Goal: Check status: Check status

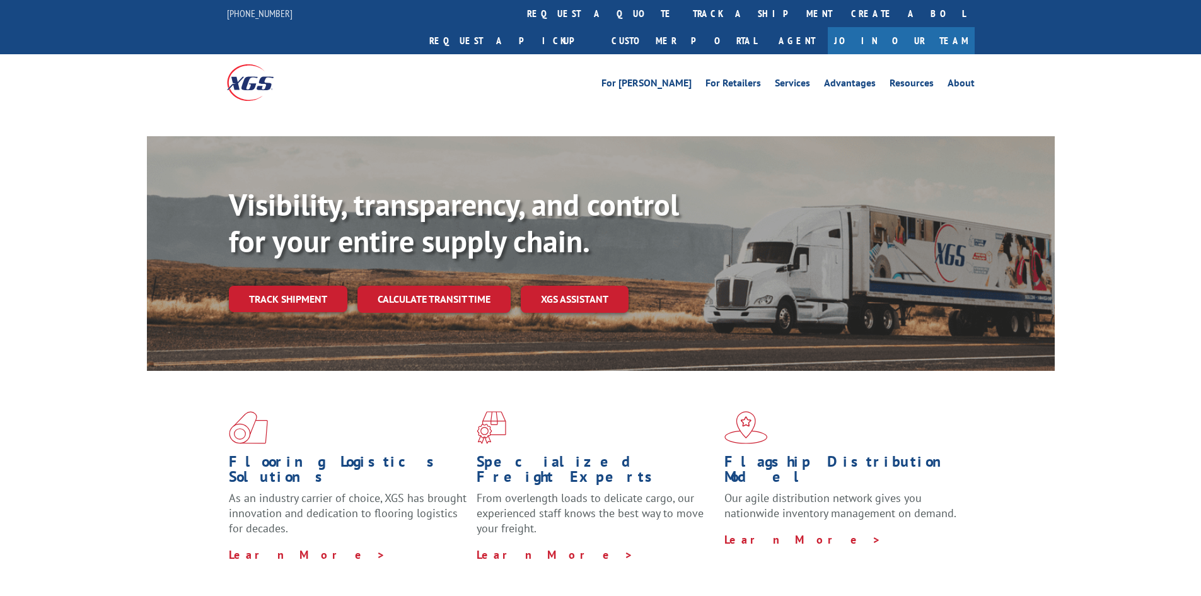
scroll to position [62, 0]
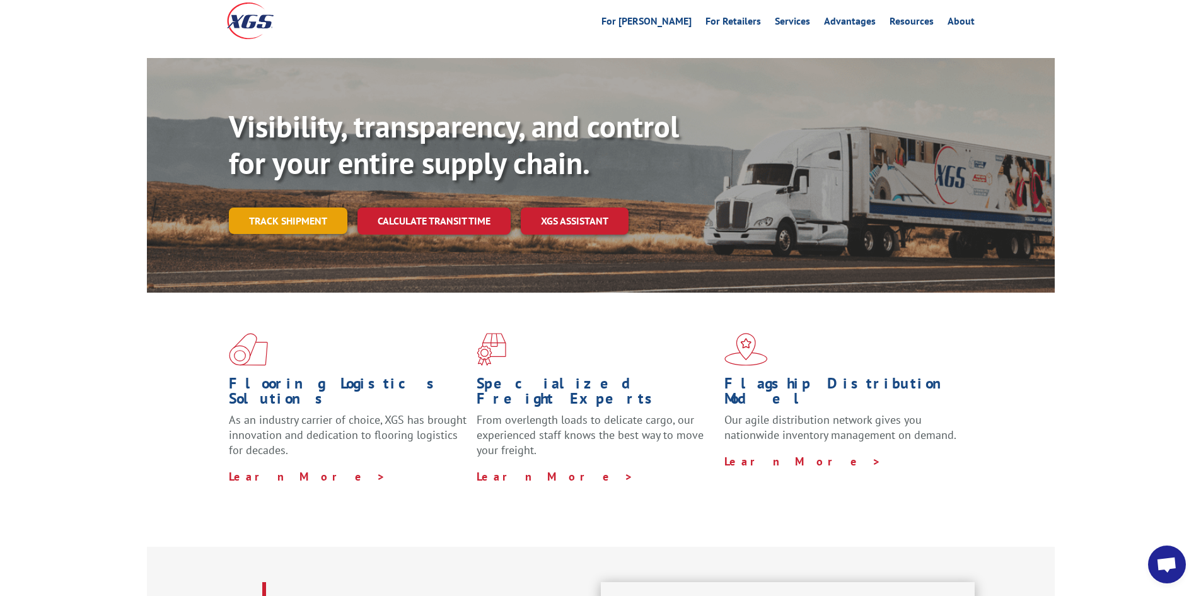
click at [282, 207] on link "Track shipment" at bounding box center [288, 220] width 119 height 26
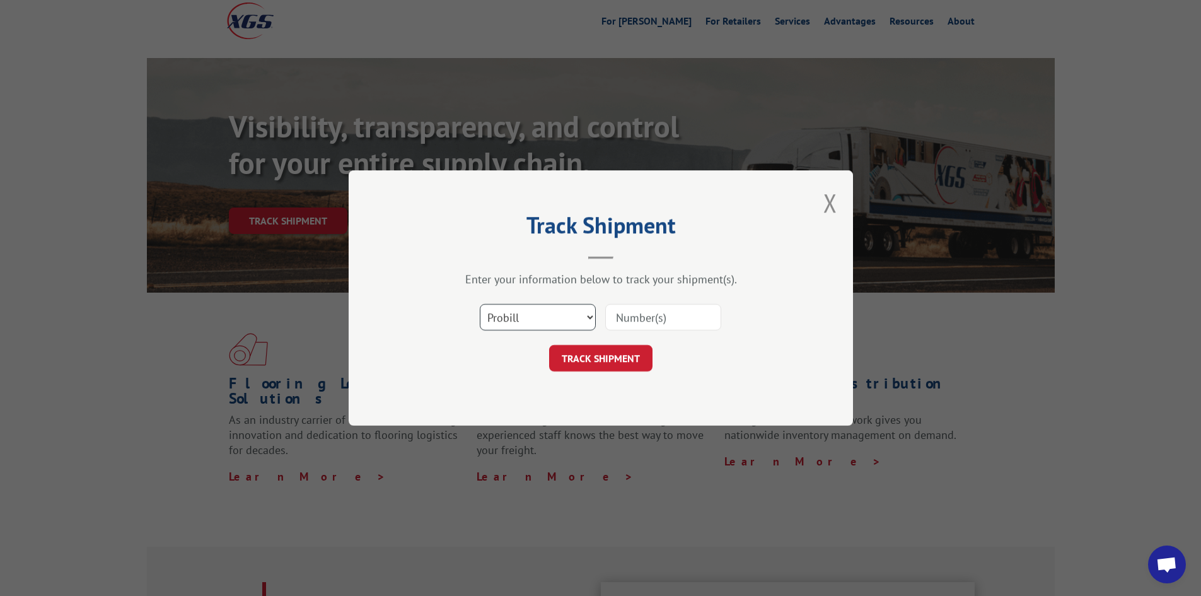
click at [542, 315] on select "Select category... Probill BOL PO" at bounding box center [538, 317] width 116 height 26
click at [480, 304] on select "Select category... Probill BOL PO" at bounding box center [538, 317] width 116 height 26
click at [625, 322] on input at bounding box center [663, 317] width 116 height 26
type input "16912502"
click at [621, 357] on button "TRACK SHIPMENT" at bounding box center [600, 358] width 103 height 26
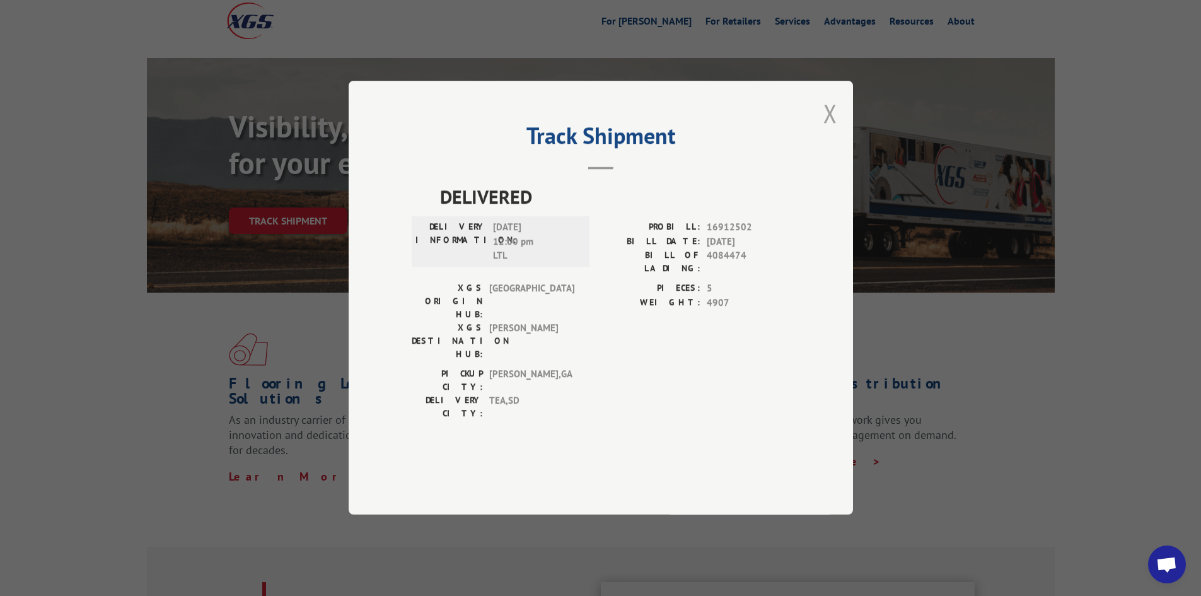
click at [826, 130] on button "Close modal" at bounding box center [830, 112] width 14 height 33
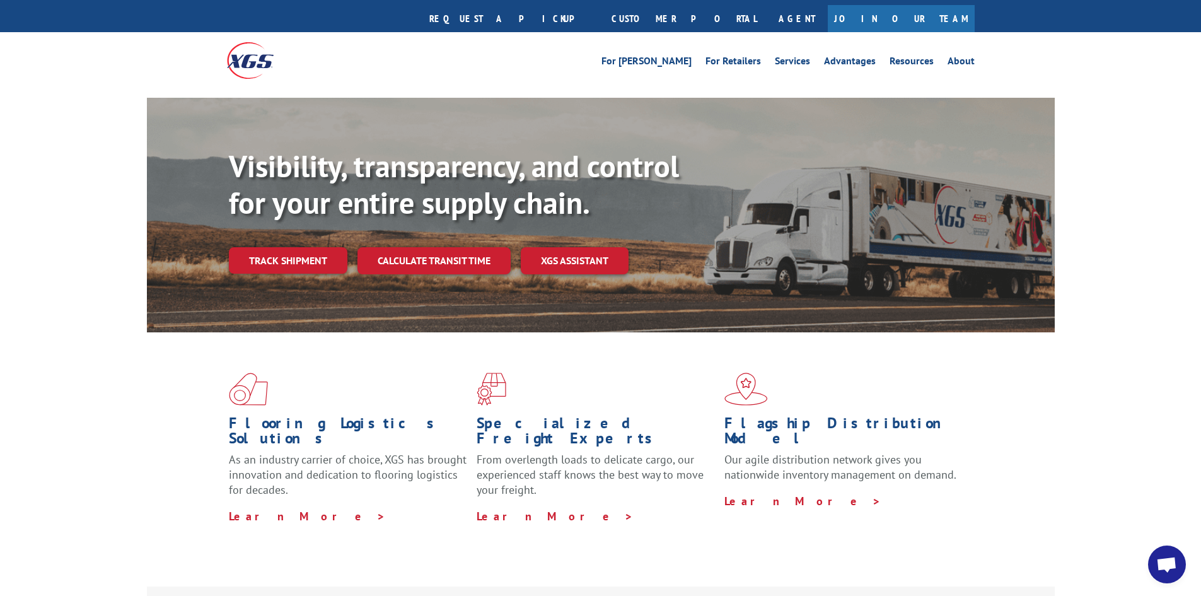
scroll to position [0, 0]
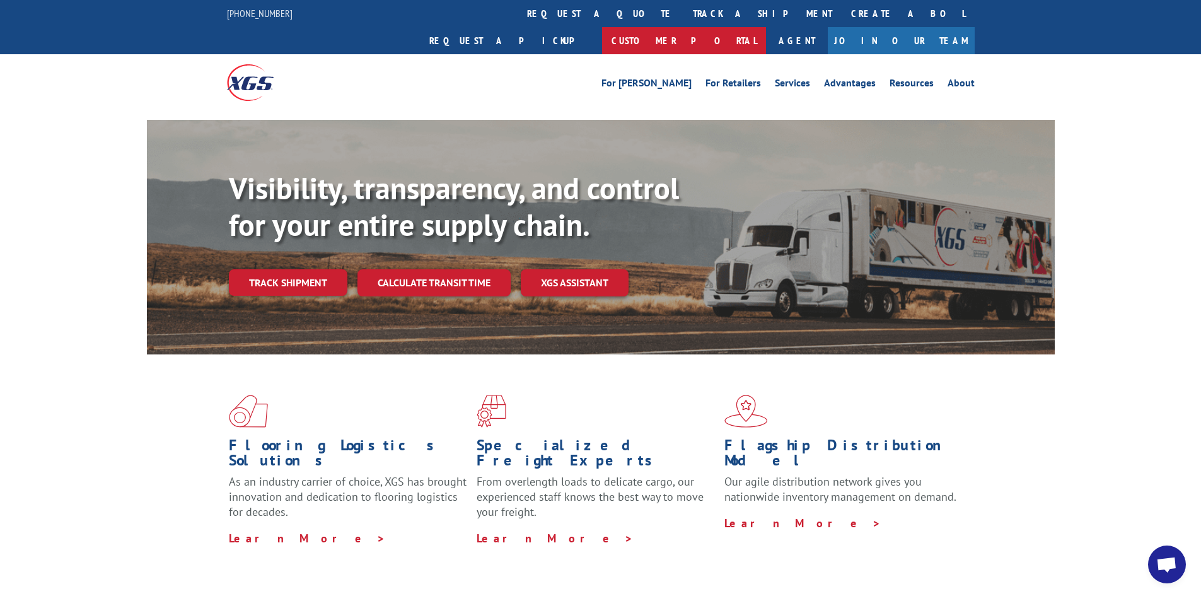
click at [766, 27] on link "Customer Portal" at bounding box center [684, 40] width 164 height 27
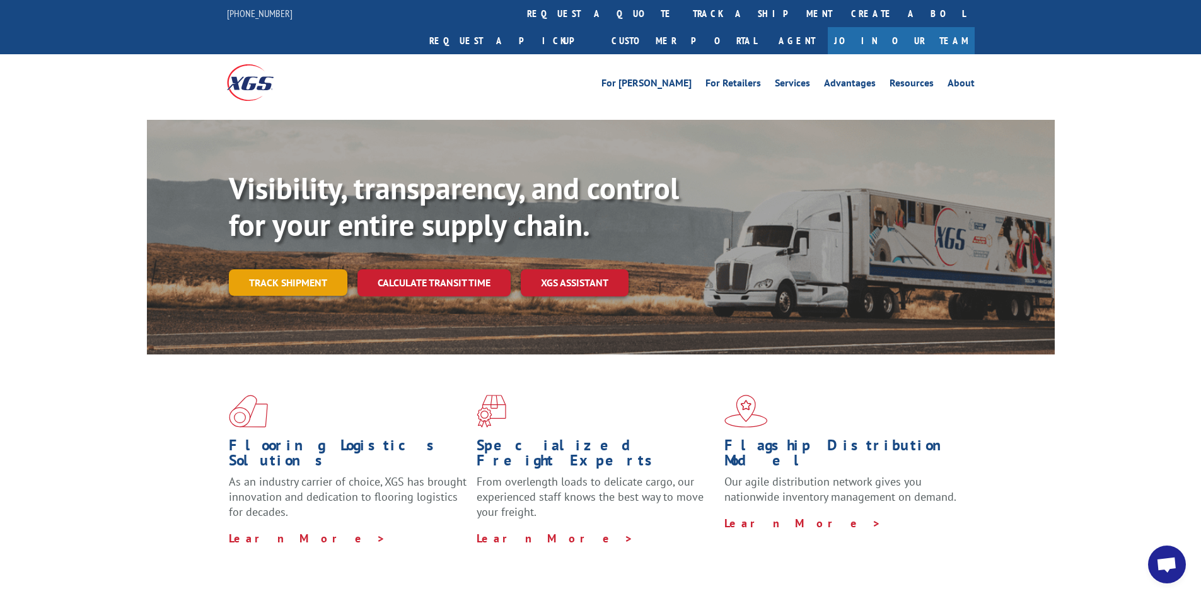
click at [321, 269] on link "Track shipment" at bounding box center [288, 282] width 119 height 26
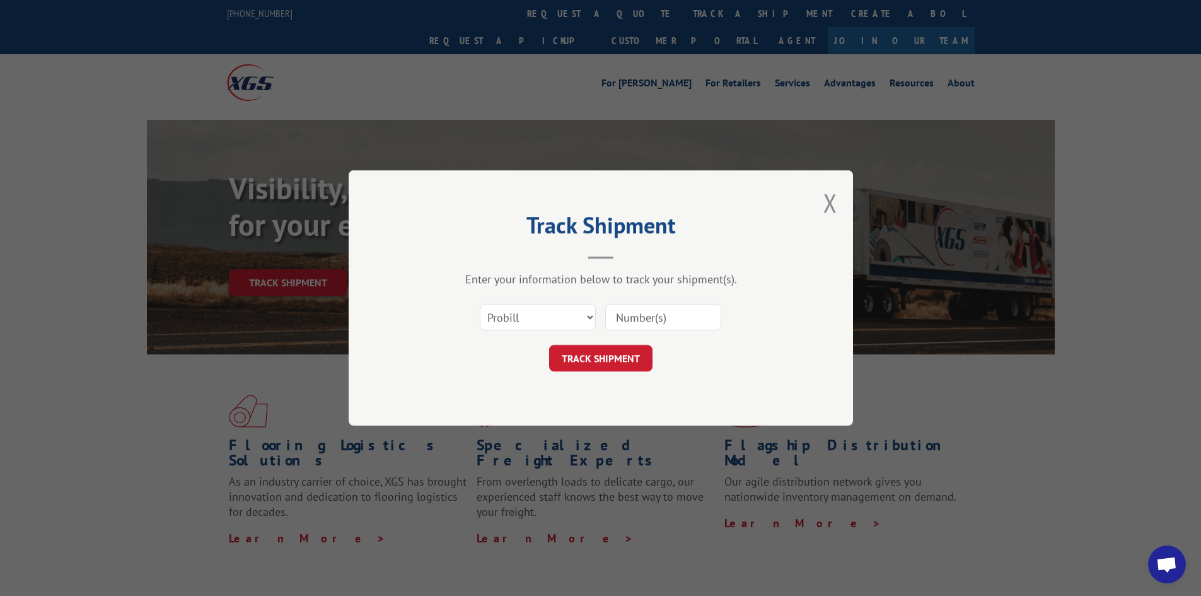
click at [651, 318] on input at bounding box center [663, 317] width 116 height 26
click at [550, 320] on select "Select category... Probill BOL PO" at bounding box center [538, 317] width 116 height 26
select select "bol"
click at [480, 304] on select "Select category... Probill BOL PO" at bounding box center [538, 317] width 116 height 26
click at [660, 326] on input at bounding box center [663, 317] width 116 height 26
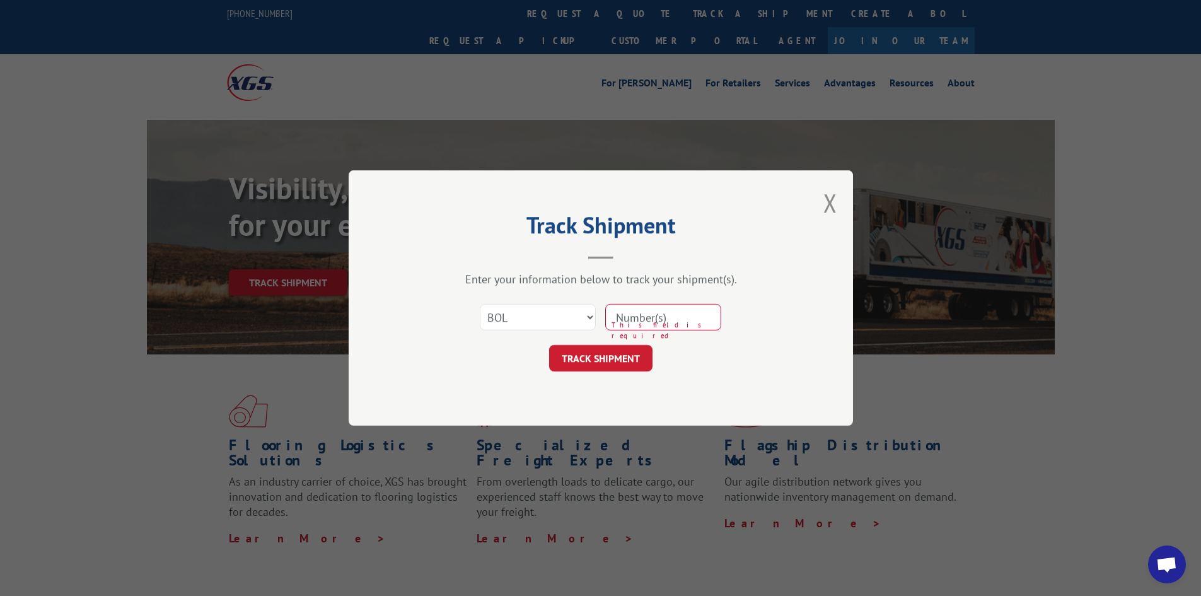
click at [683, 310] on input at bounding box center [663, 317] width 116 height 26
type input "4084473"
click at [612, 352] on button "TRACK SHIPMENT" at bounding box center [600, 358] width 103 height 26
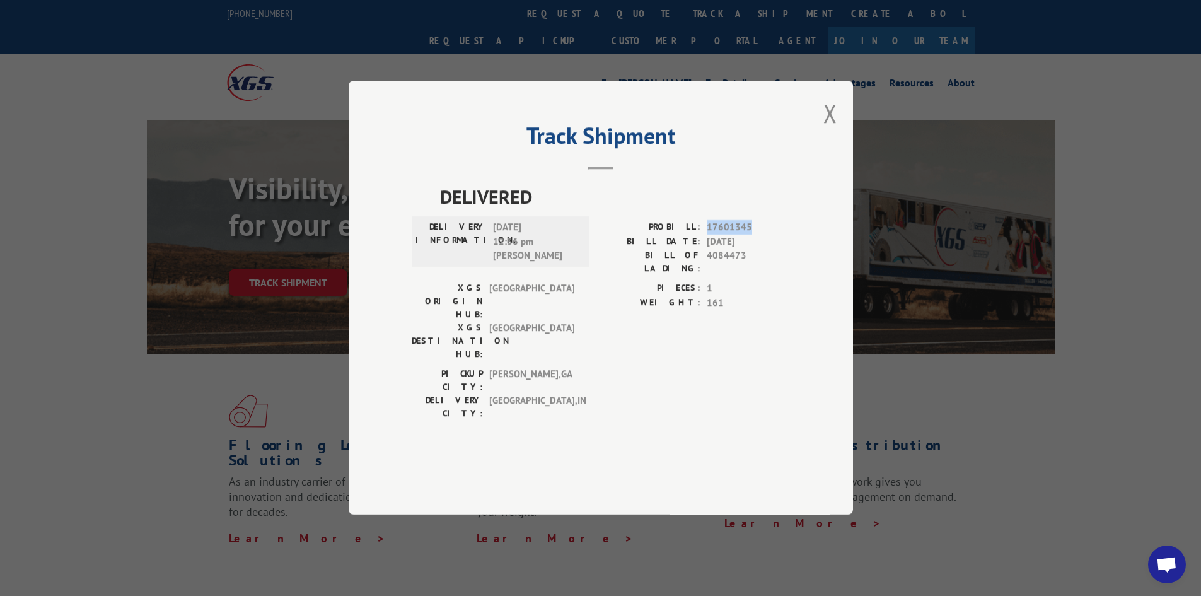
drag, startPoint x: 706, startPoint y: 263, endPoint x: 761, endPoint y: 256, distance: 55.9
click at [761, 235] on div "PROBILL: 17601345" at bounding box center [695, 228] width 189 height 15
click at [721, 235] on span "17601345" at bounding box center [748, 228] width 83 height 15
drag, startPoint x: 750, startPoint y: 262, endPoint x: 701, endPoint y: 268, distance: 49.0
click at [701, 235] on div "PROBILL: 17601345" at bounding box center [695, 228] width 189 height 15
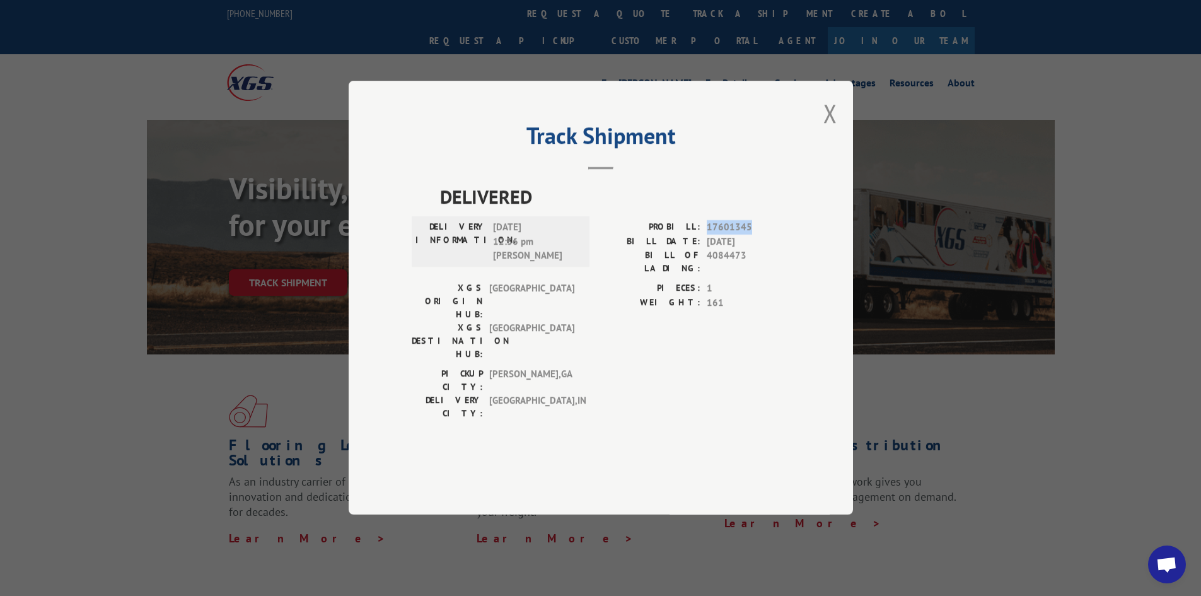
copy div "17601345"
click at [830, 130] on button "Close modal" at bounding box center [830, 112] width 14 height 33
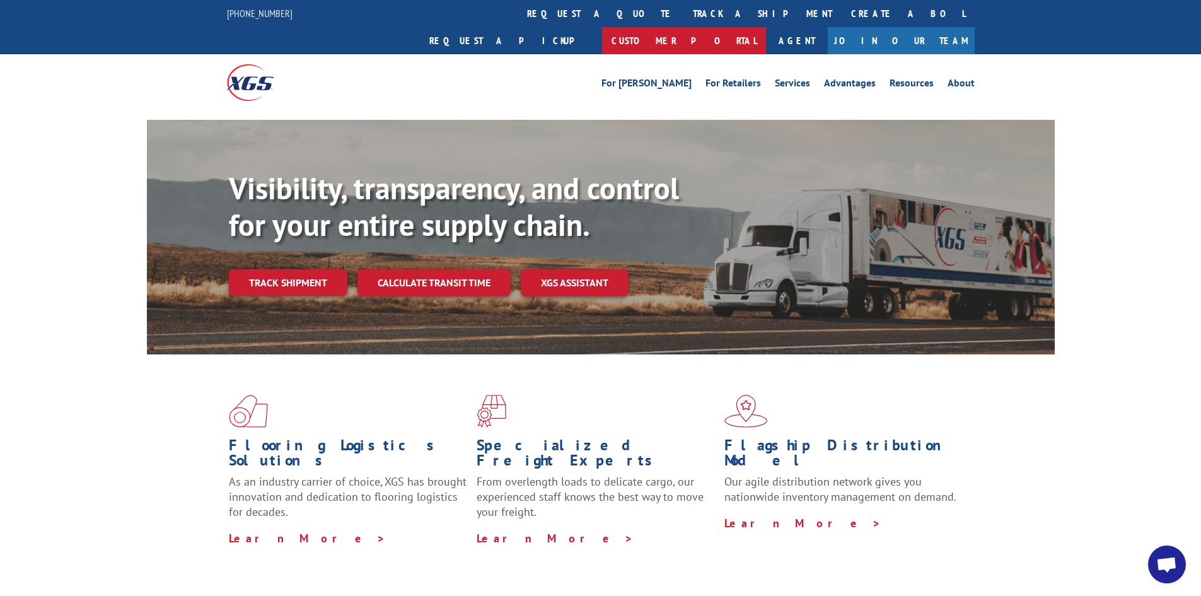
click at [766, 27] on link "Customer Portal" at bounding box center [684, 40] width 164 height 27
